Goal: Register for event/course

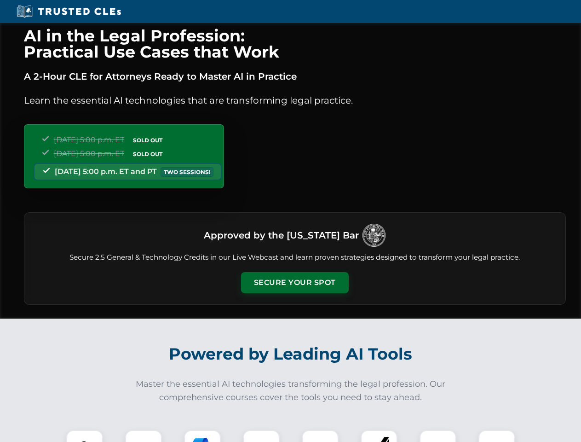
click at [294, 282] on button "Secure Your Spot" at bounding box center [295, 282] width 108 height 21
click at [85, 436] on img at bounding box center [84, 448] width 27 height 27
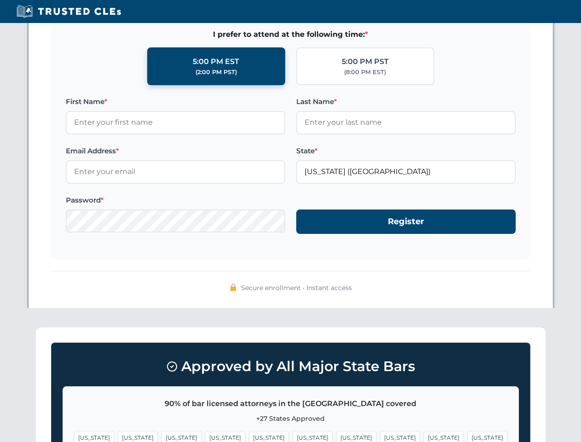
click at [336, 436] on span "[US_STATE]" at bounding box center [356, 437] width 40 height 13
click at [424, 436] on span "[US_STATE]" at bounding box center [444, 437] width 40 height 13
